Goal: Task Accomplishment & Management: Use online tool/utility

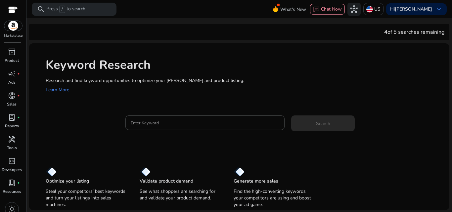
click at [150, 80] on p "Research and find keyword opportunities to optimize your [PERSON_NAME] and prod…" at bounding box center [244, 80] width 397 height 7
click at [148, 34] on div "4 of 5 searches remaining" at bounding box center [239, 32] width 420 height 16
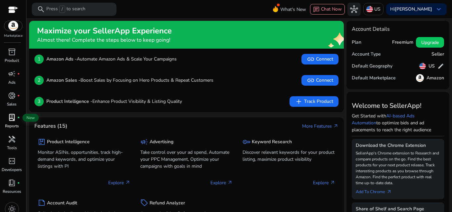
click at [13, 122] on div "lab_profile fiber_manual_record" at bounding box center [12, 117] width 19 height 11
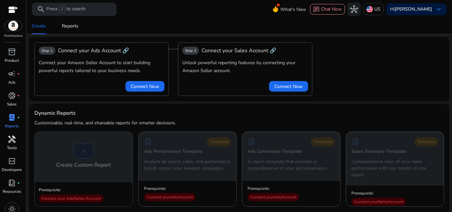
click at [13, 146] on p "Tools" at bounding box center [12, 148] width 10 height 6
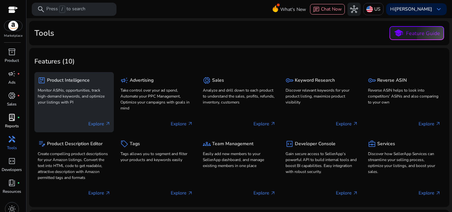
click at [67, 79] on h5 "Product Intelligence" at bounding box center [68, 81] width 43 height 6
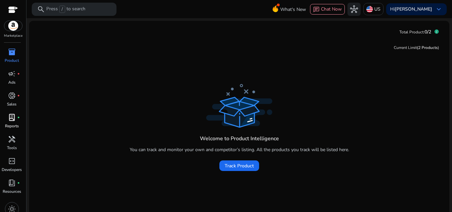
scroll to position [20, 0]
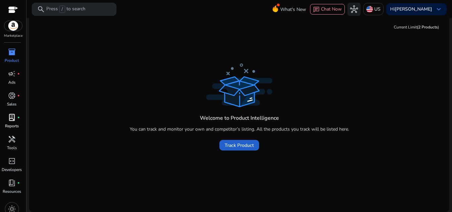
click at [241, 145] on span "Track Product" at bounding box center [238, 145] width 29 height 7
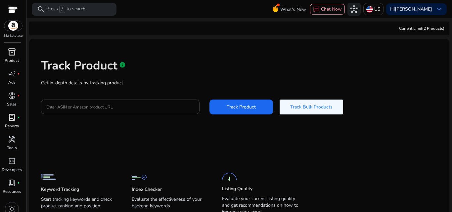
click at [11, 57] on div "inventory_2" at bounding box center [12, 52] width 19 height 11
